Goal: Task Accomplishment & Management: Manage account settings

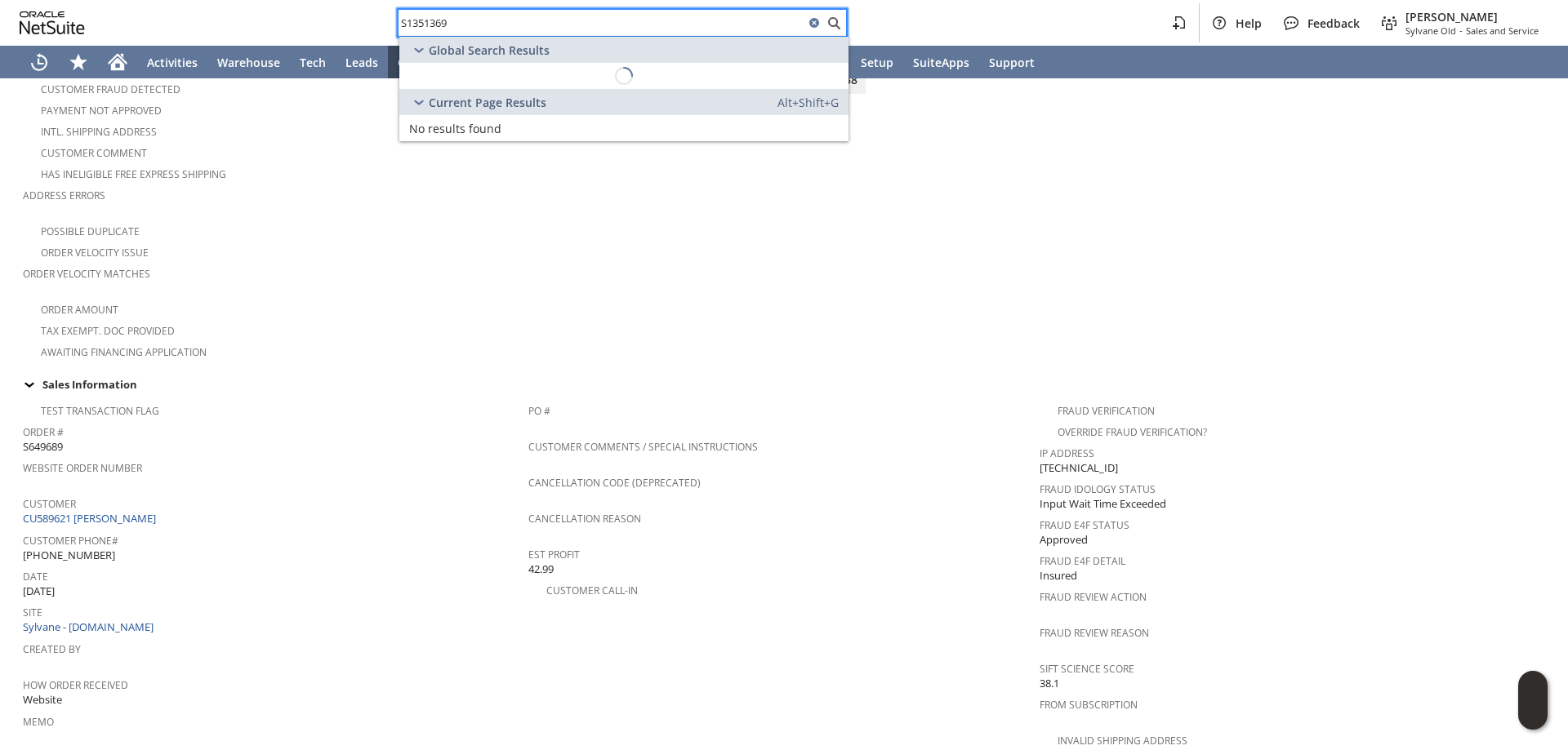
scroll to position [273, 0]
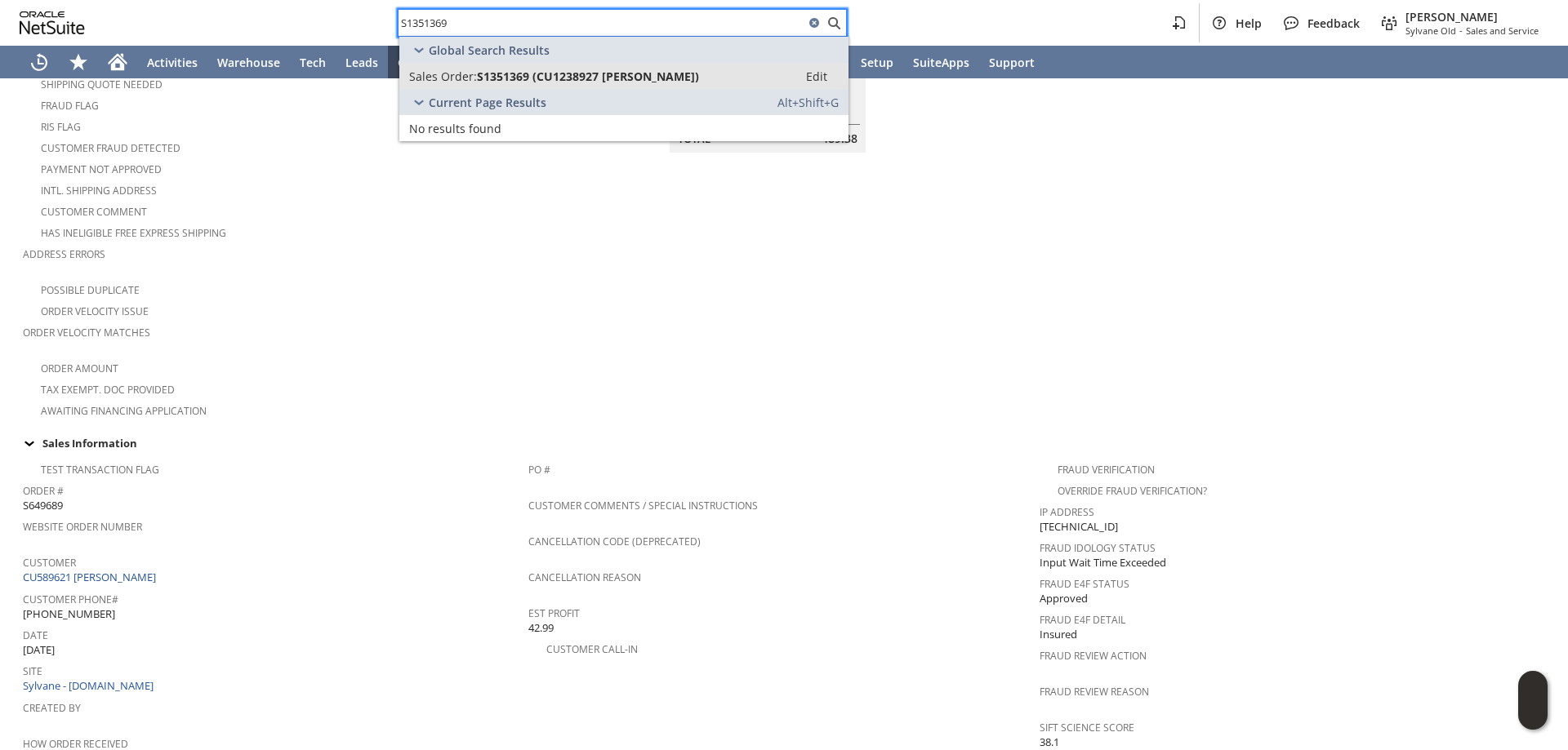
type input "S1351369"
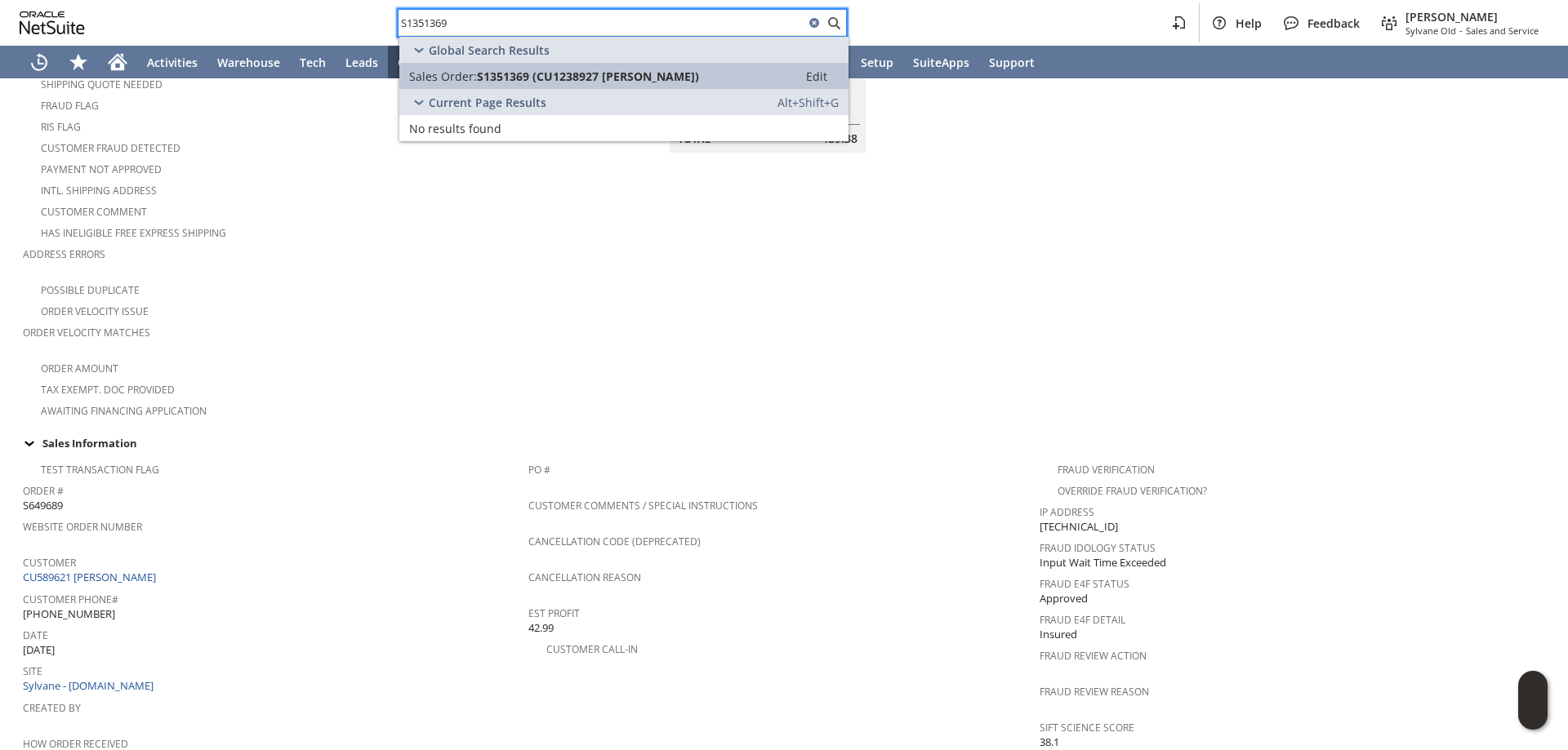
click at [616, 81] on span "S1351369 (CU1238927 Rozelle C Evans)" at bounding box center [587, 76] width 222 height 15
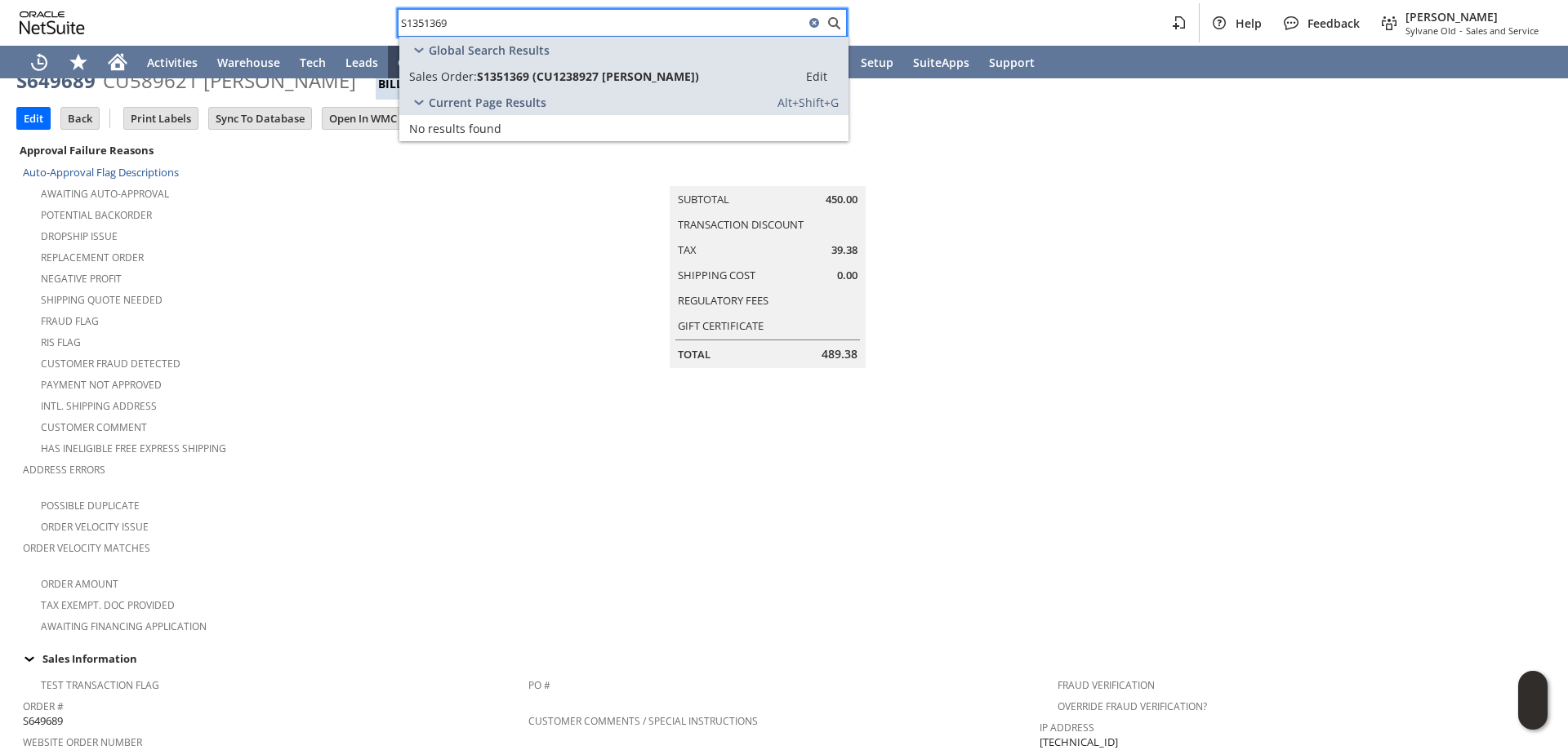
scroll to position [27, 0]
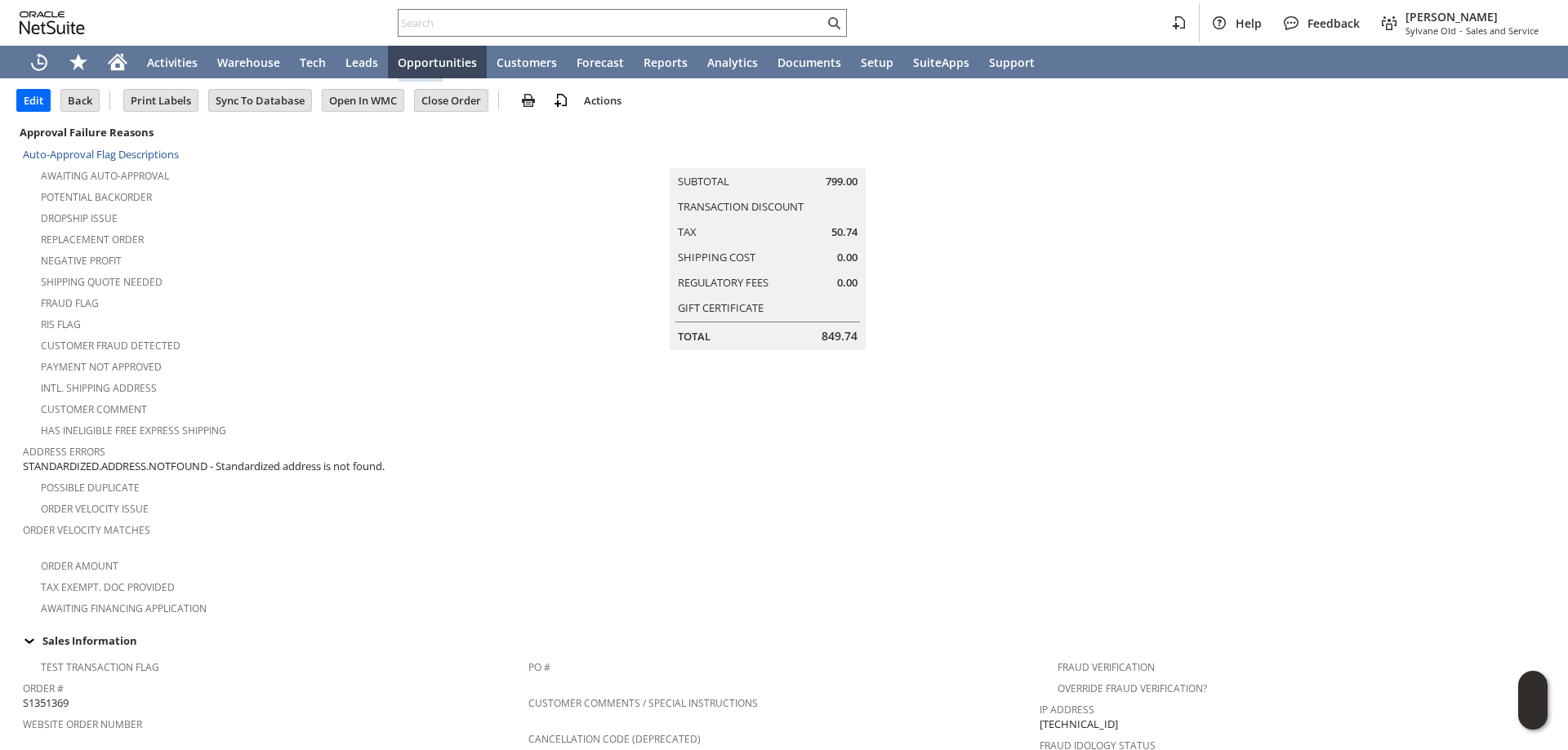
scroll to position [6, 0]
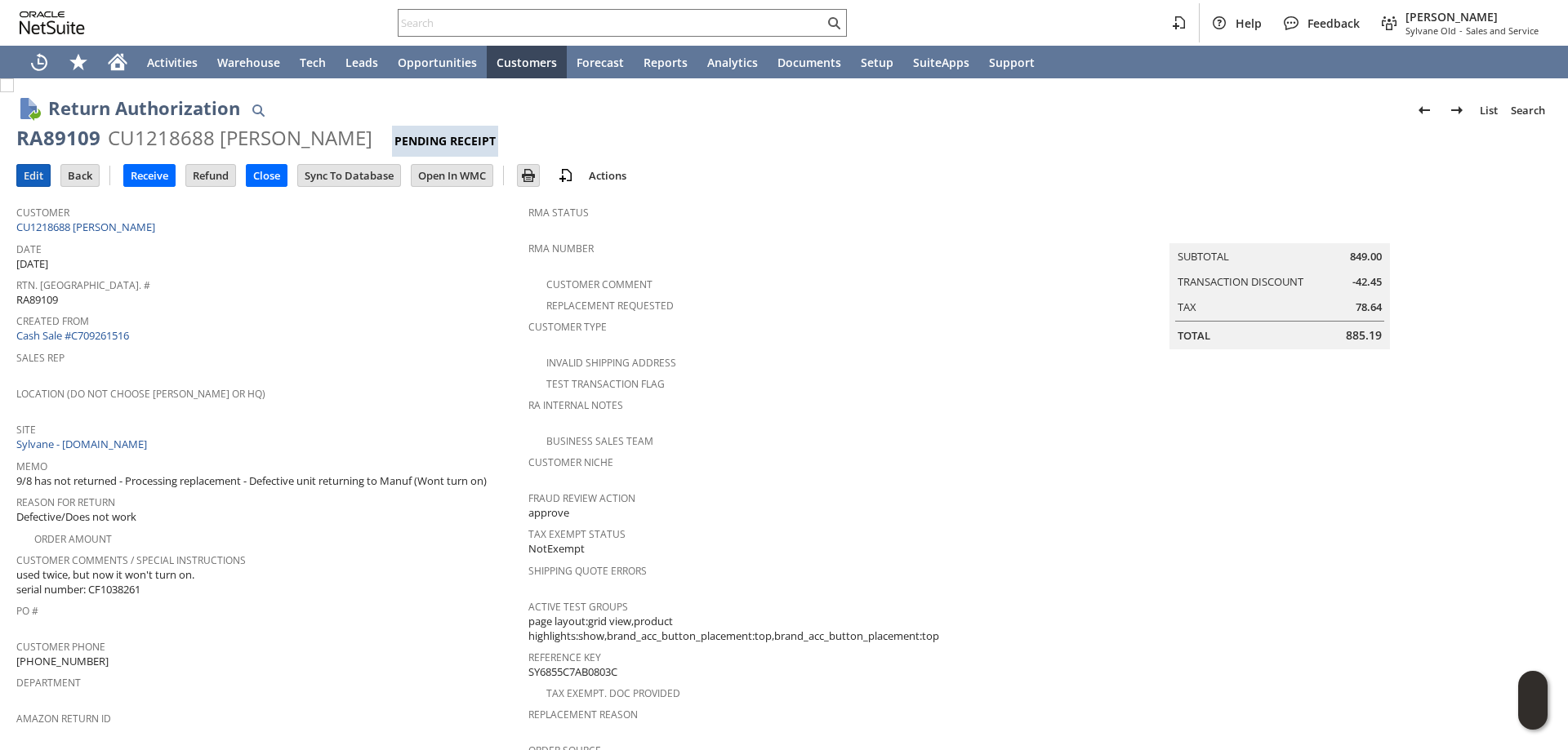
click at [41, 175] on input "Edit" at bounding box center [33, 175] width 33 height 21
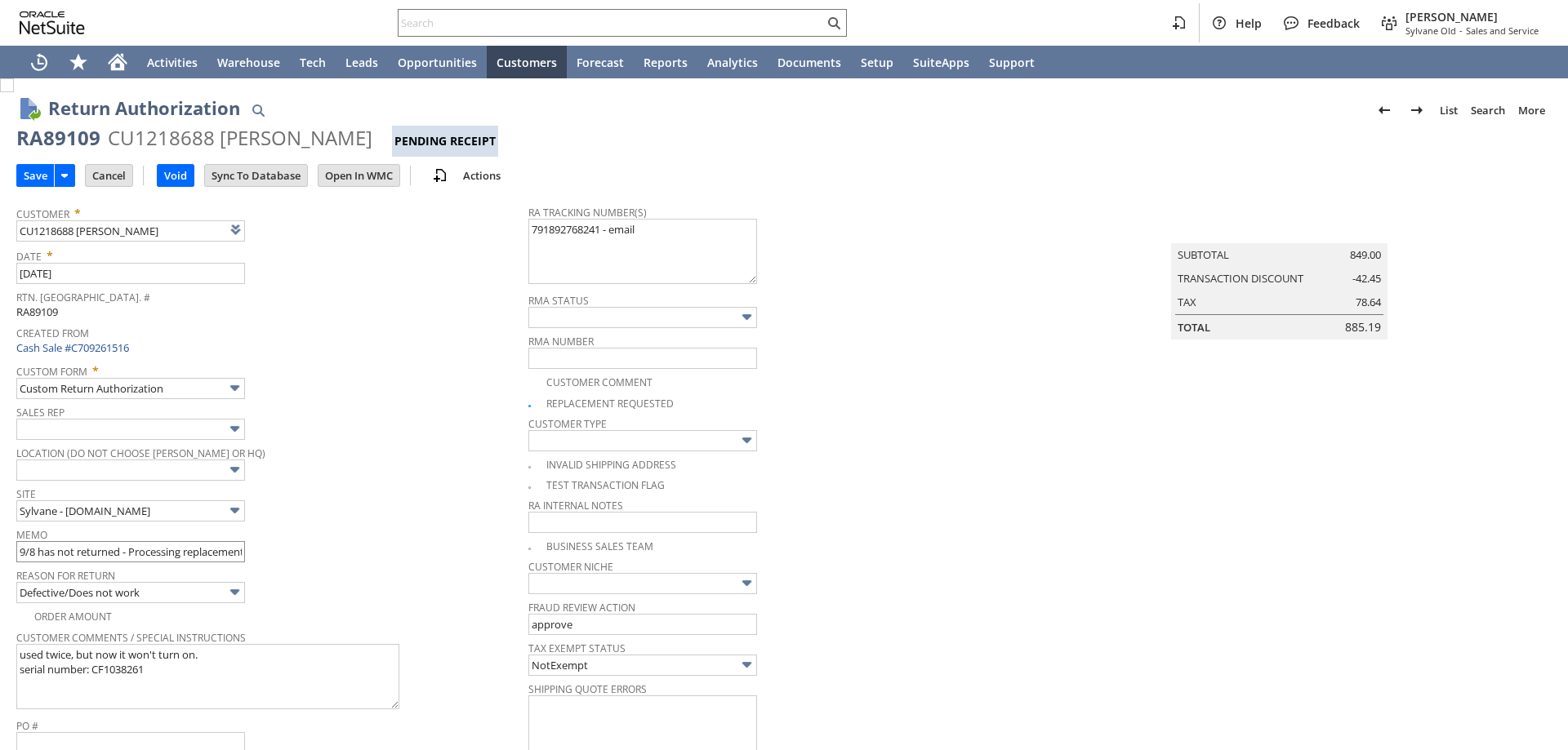
type input "Add"
type input "Copy Previous"
click at [18, 558] on input "9/8 has not returned - Processing replacement - Defective unit returning to Man…" at bounding box center [130, 552] width 228 height 21
type input "9/23 returning to HQ, manuf refused the return |9/8 has not returned - Processi…"
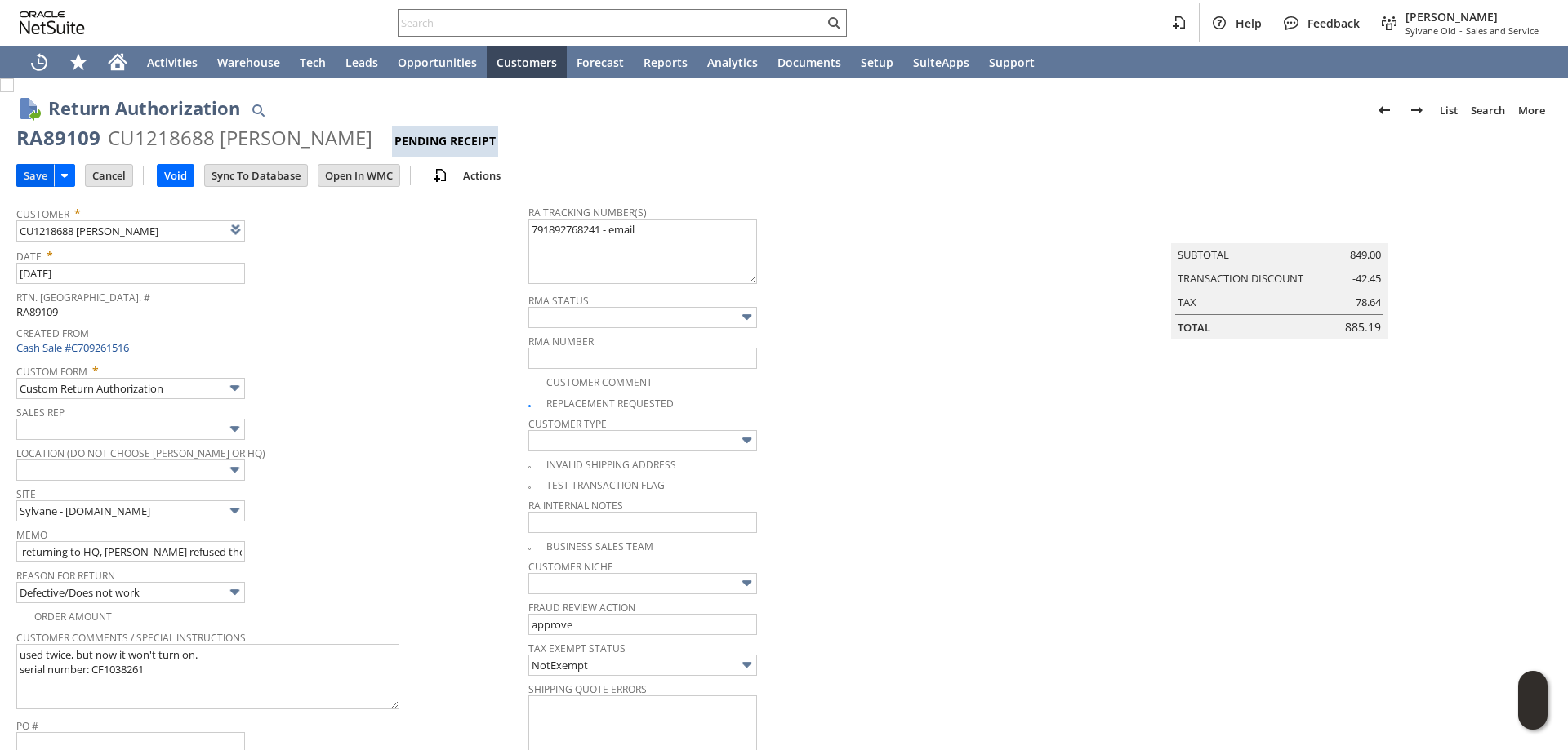
scroll to position [0, 0]
click at [27, 171] on input "Save" at bounding box center [35, 175] width 37 height 21
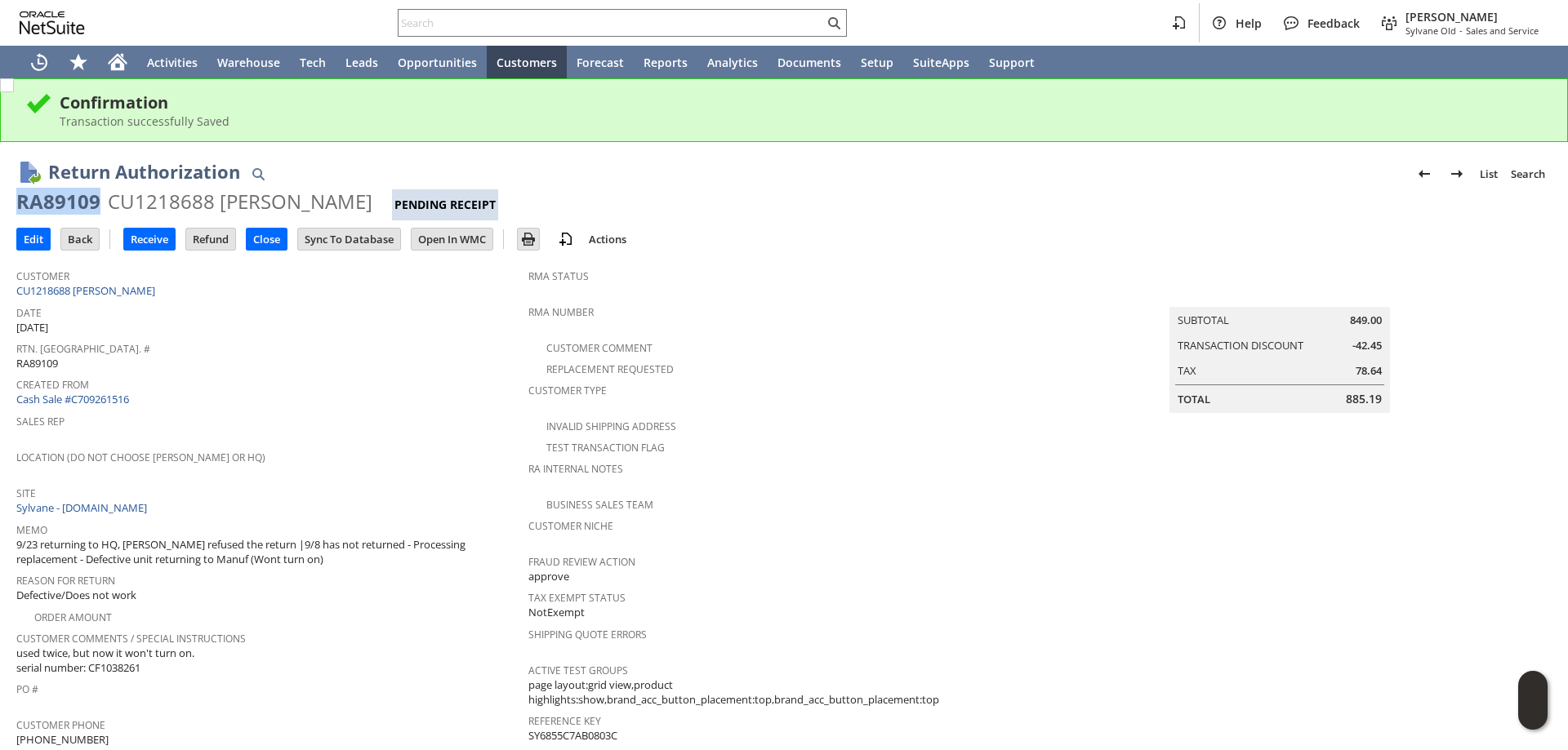
drag, startPoint x: 95, startPoint y: 198, endPoint x: 9, endPoint y: 201, distance: 86.1
copy div "RA89109"
click at [33, 242] on input "Edit" at bounding box center [33, 239] width 33 height 21
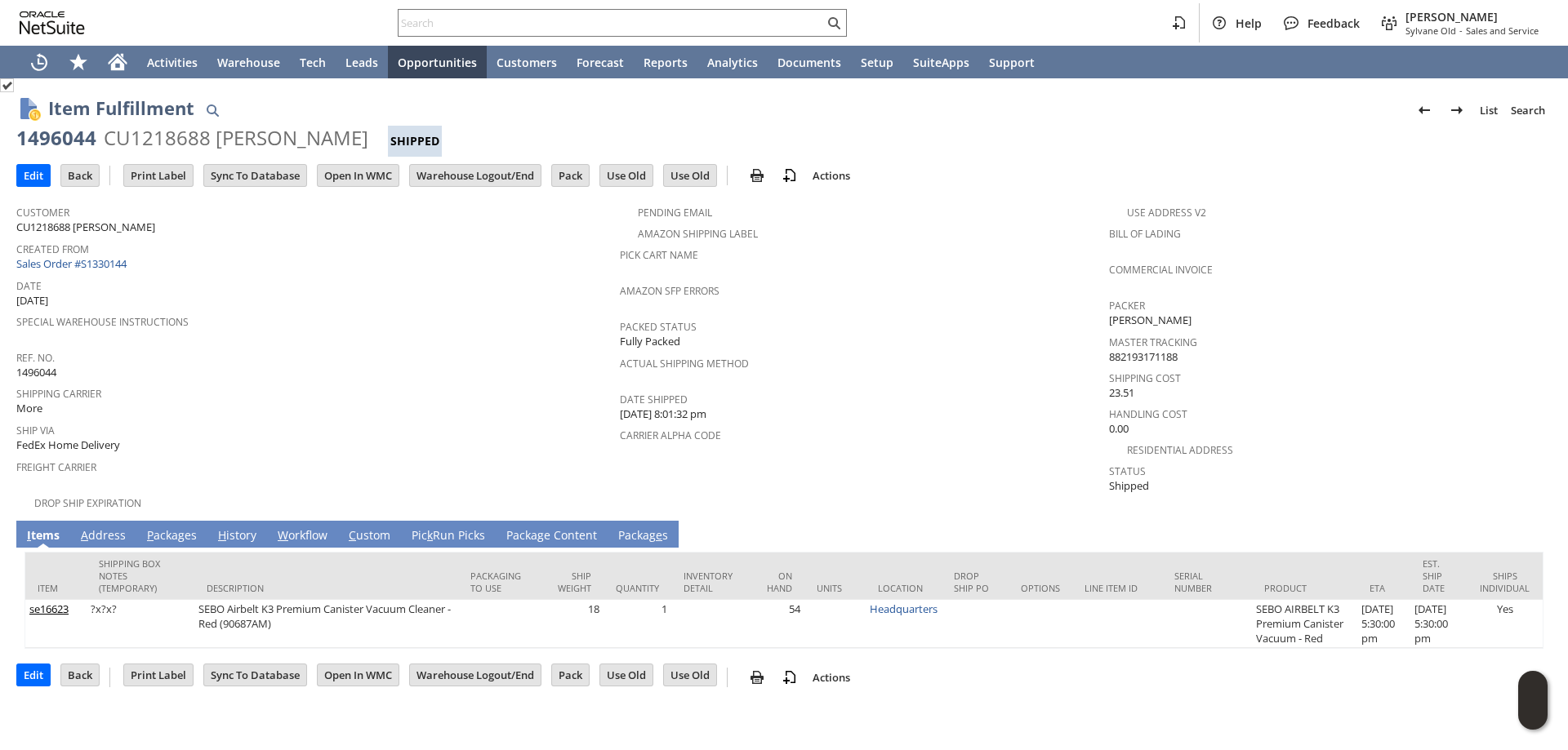
click at [109, 527] on link "A ddress" at bounding box center [103, 536] width 53 height 18
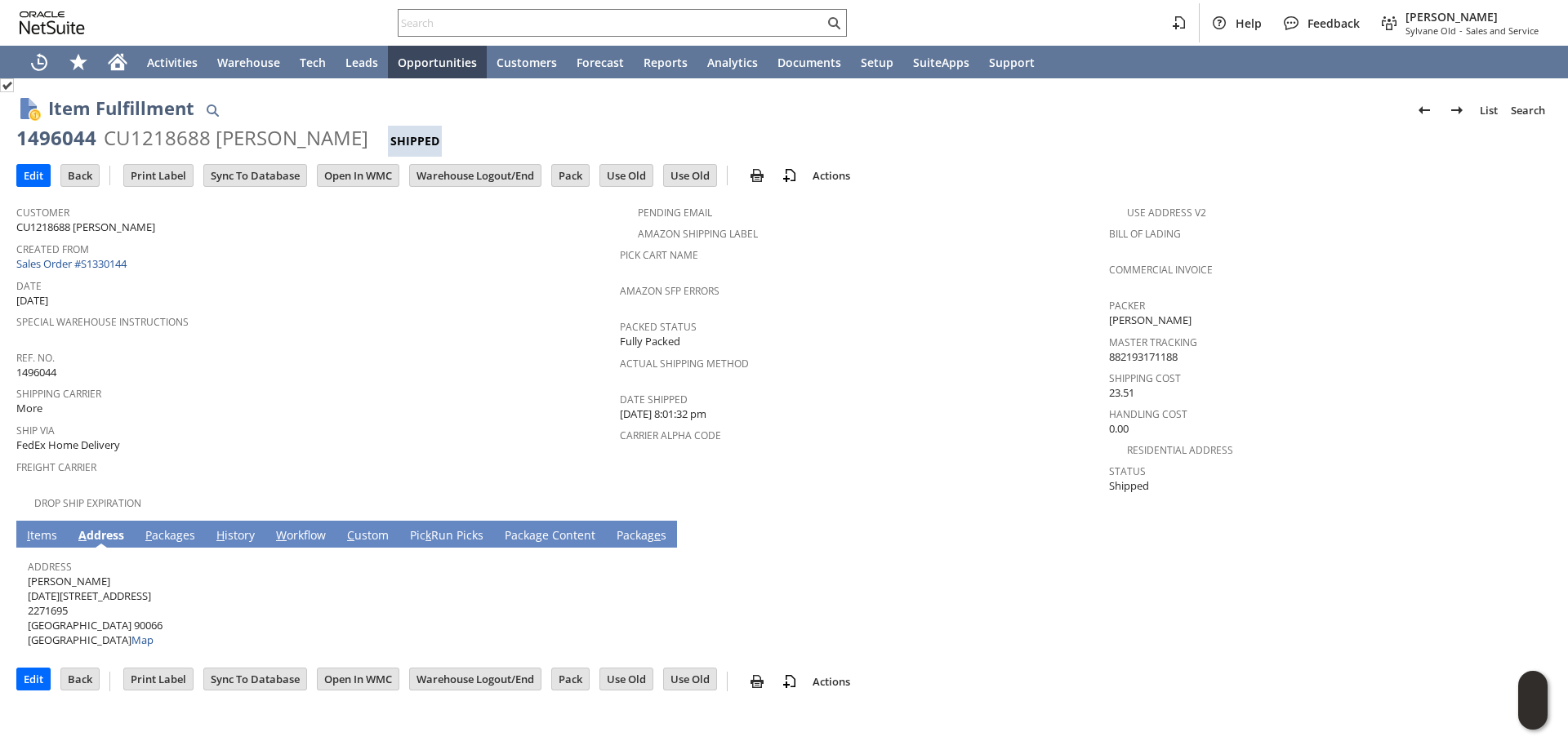
drag, startPoint x: 112, startPoint y: 571, endPoint x: 28, endPoint y: 573, distance: 84.0
click at [28, 574] on span "Shannon Bendall 3601 May Street 2271695 Los Angeles CA 90066 United States Map" at bounding box center [94, 610] width 135 height 75
click at [115, 583] on span "Shannon Bendall 3601 May Street 2271695 Los Angeles CA 90066 United States Map" at bounding box center [94, 610] width 135 height 75
drag, startPoint x: 76, startPoint y: 589, endPoint x: 675, endPoint y: 234, distance: 696.3
click at [29, 590] on span "Shannon Bendall 3601 May Street 2271695 Los Angeles CA 90066 United States Map" at bounding box center [94, 610] width 135 height 75
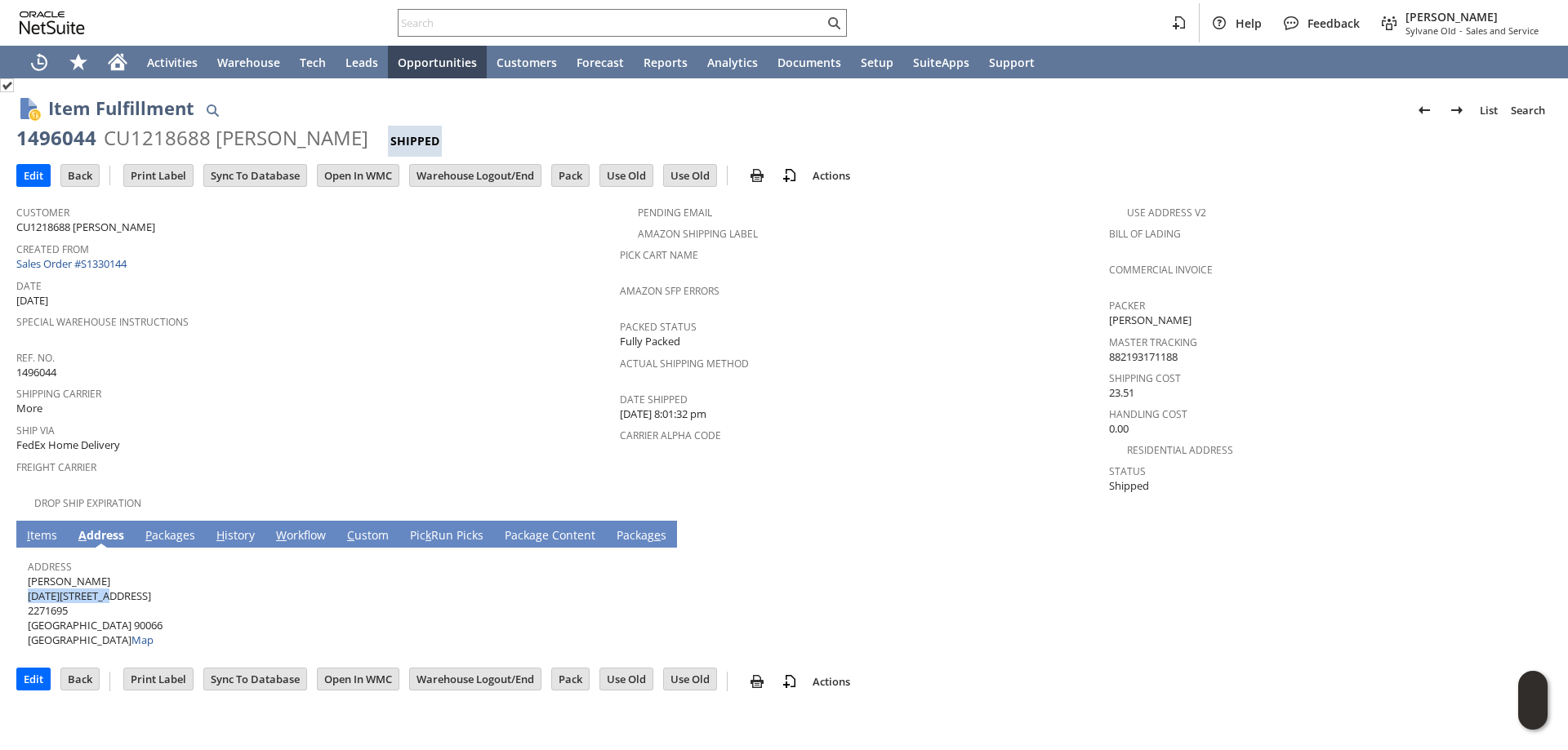
copy span "[DATE][STREET_ADDRESS]"
drag, startPoint x: 106, startPoint y: 610, endPoint x: 134, endPoint y: 612, distance: 28.1
click at [134, 612] on span "Shannon Bendall 3601 May Street 2271695 Los Angeles CA 90066 United States Map" at bounding box center [94, 610] width 135 height 75
copy span "90066"
drag, startPoint x: 86, startPoint y: 611, endPoint x: 28, endPoint y: 613, distance: 58.0
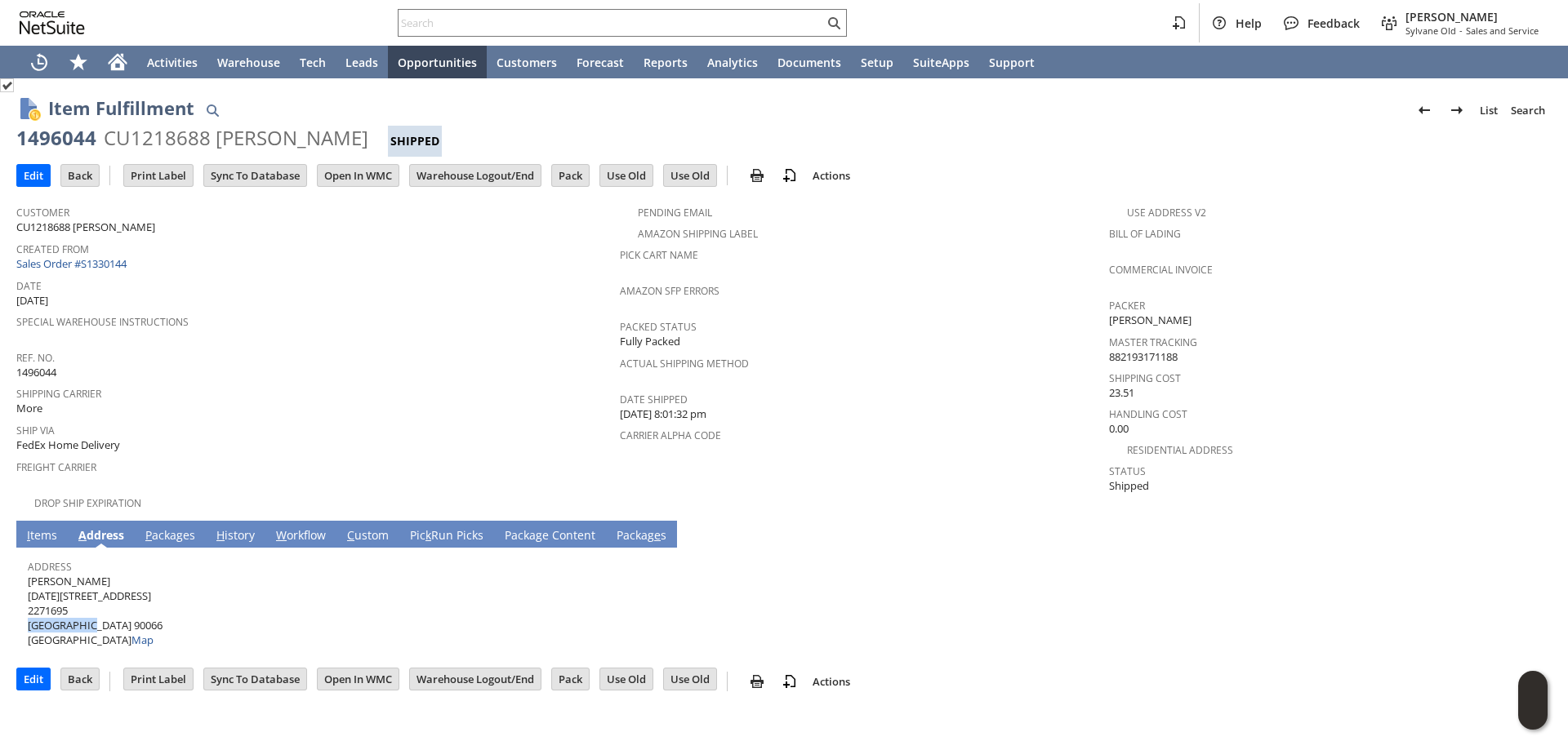
click at [28, 613] on span "Shannon Bendall 3601 May Street 2271695 Los Angeles CA 90066 United States Map" at bounding box center [94, 610] width 135 height 75
copy span "Los Angeles"
click at [179, 527] on link "P ackages" at bounding box center [170, 536] width 58 height 18
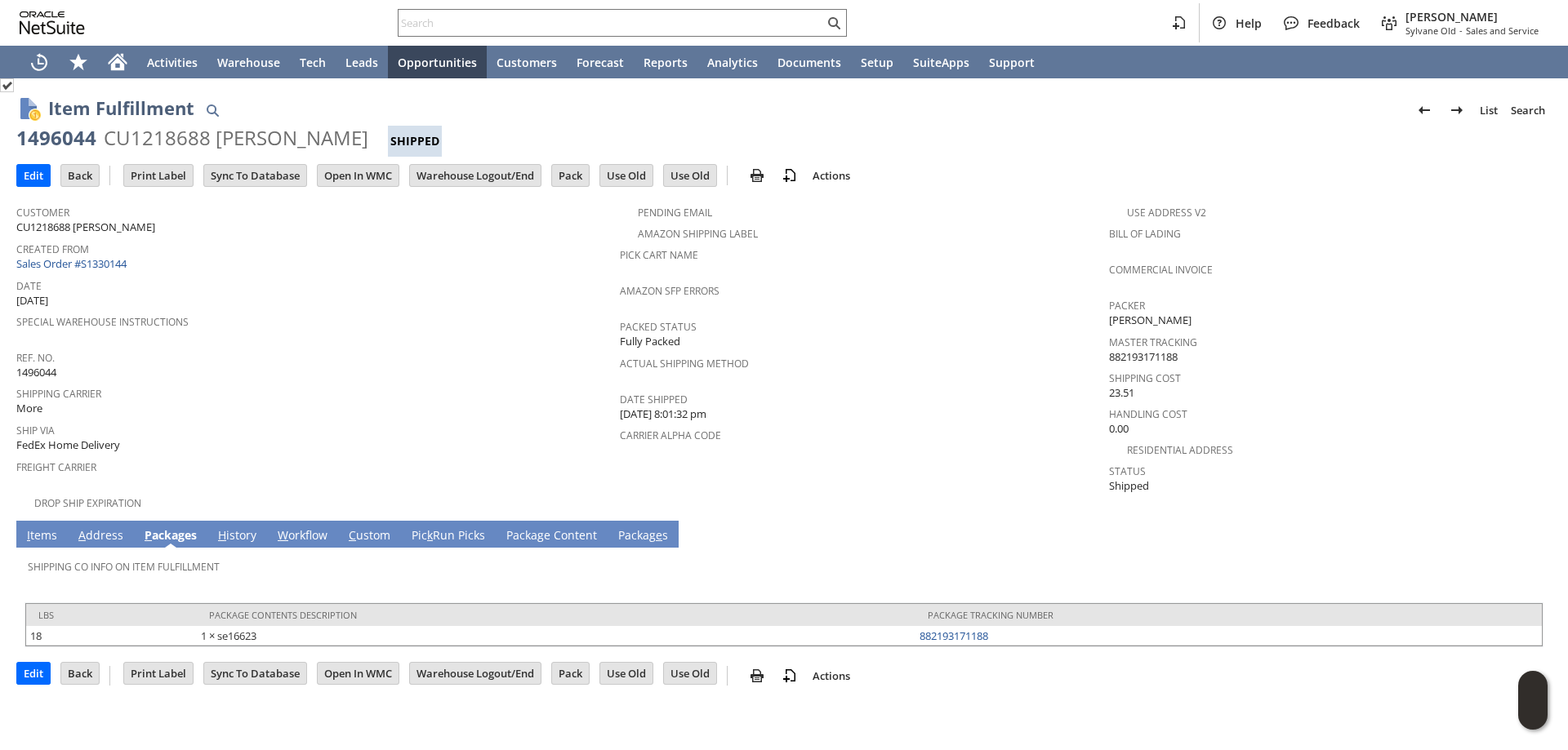
click at [42, 527] on link "I tems" at bounding box center [42, 536] width 39 height 18
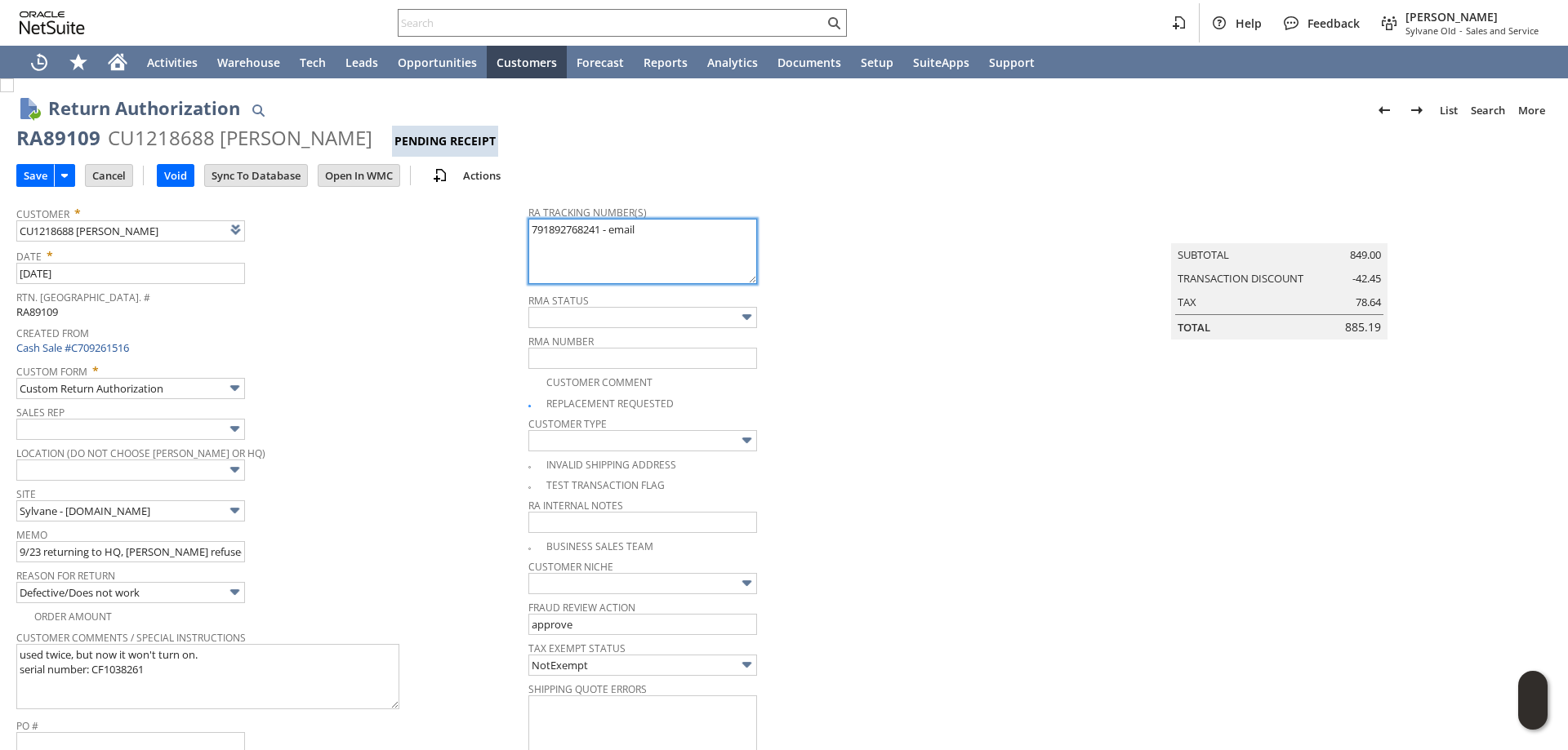
click at [529, 227] on textarea "791892768241 - email" at bounding box center [643, 251] width 228 height 65
click at [543, 227] on textarea "791892768241 - email" at bounding box center [643, 251] width 228 height 65
paste textarea "791954180888"
click at [634, 235] on textarea "791892768241 - email" at bounding box center [643, 251] width 228 height 65
click at [632, 231] on textarea "791892768241 - email" at bounding box center [643, 251] width 228 height 65
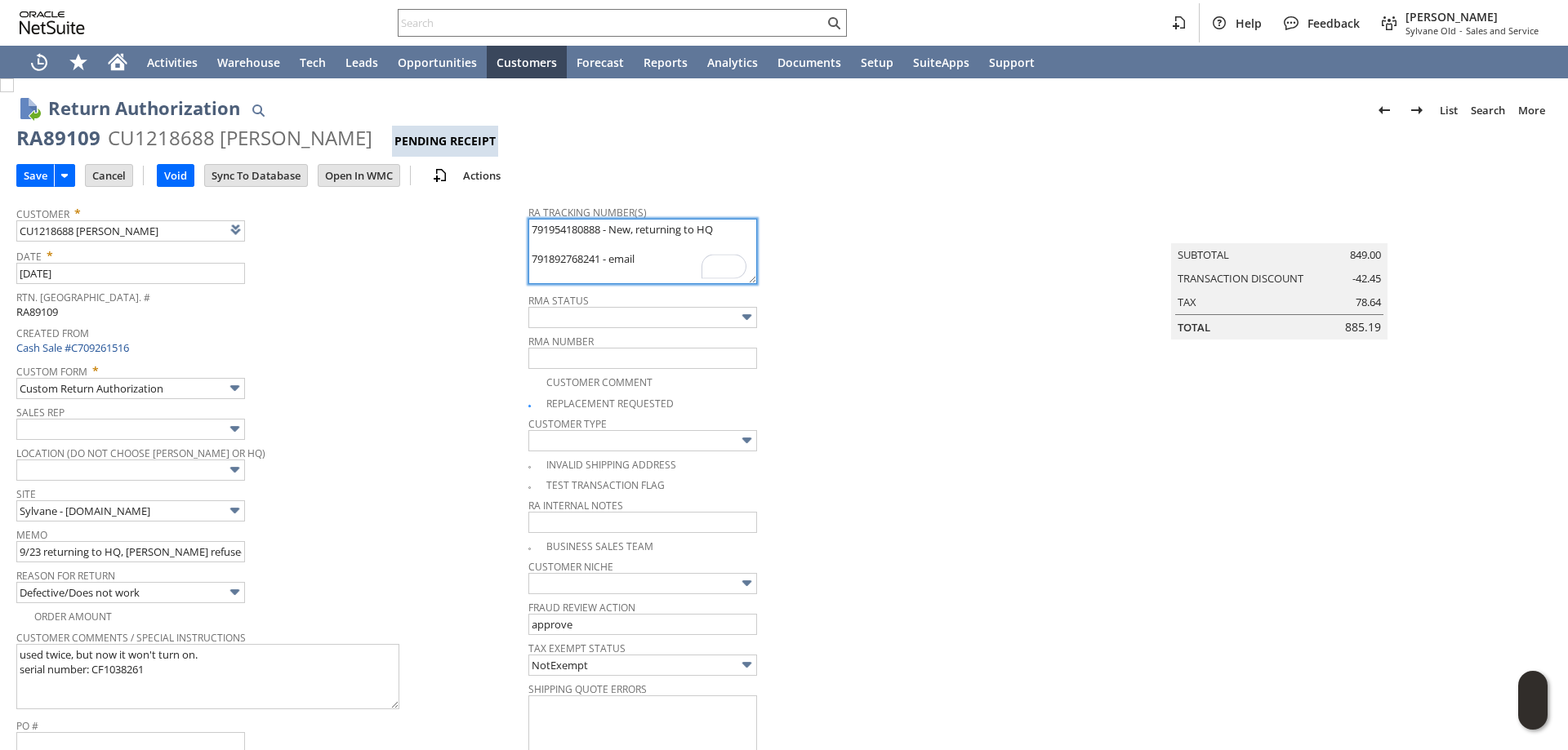
type textarea "791954180888 - New, returning to HQ 791892768241 - email"
drag, startPoint x: 14, startPoint y: 135, endPoint x: 371, endPoint y: 135, distance: 357.0
copy div "RA89109 CU1218688 Shannon Bendall"
click at [34, 175] on input "Save" at bounding box center [35, 175] width 37 height 21
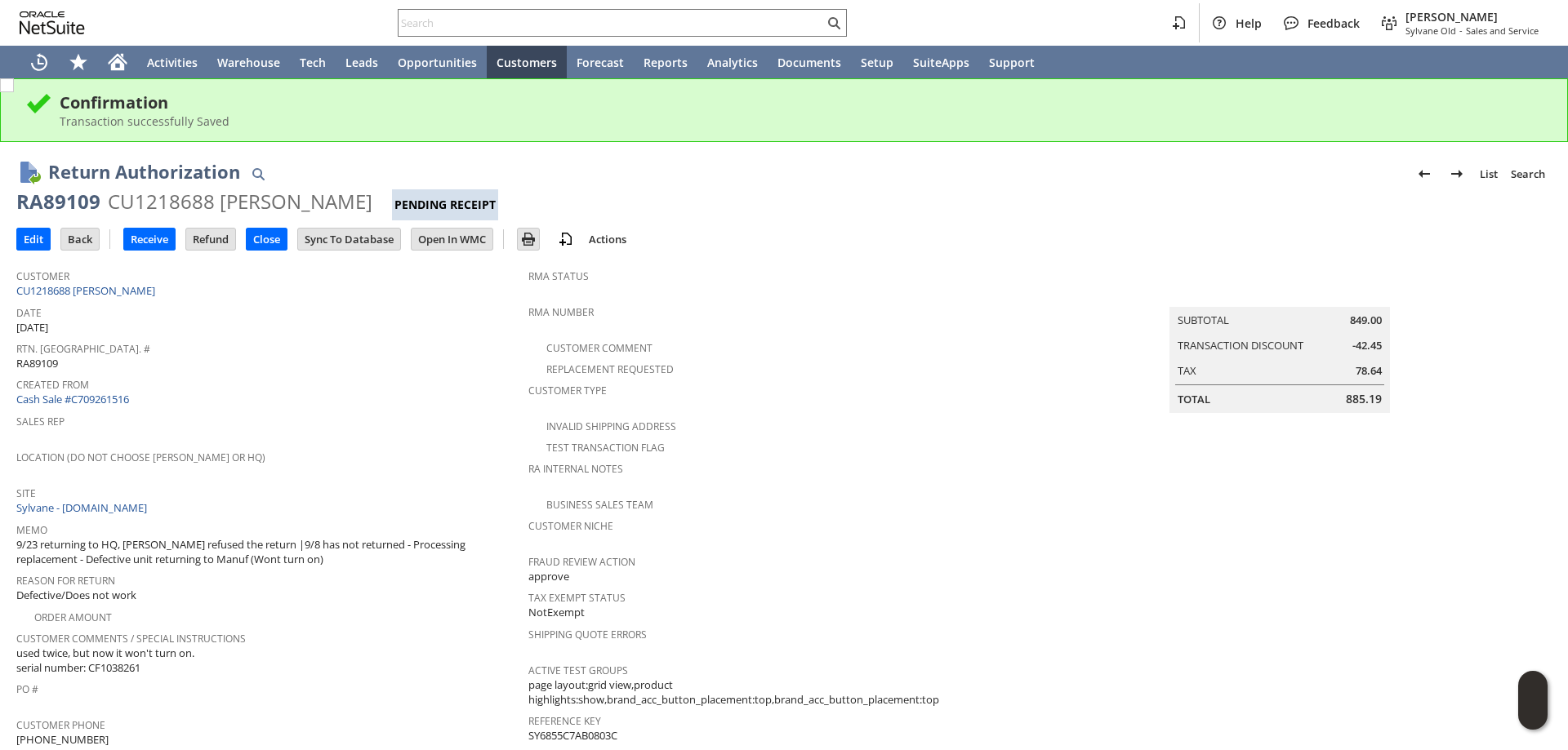
drag, startPoint x: 372, startPoint y: 205, endPoint x: 17, endPoint y: 207, distance: 355.0
click at [17, 207] on div "RA89109 CU1218688 [PERSON_NAME] Pending Receipt" at bounding box center [784, 205] width 1536 height 32
copy div "RA89109 CU1218688 [PERSON_NAME]"
